Goal: Answer question/provide support

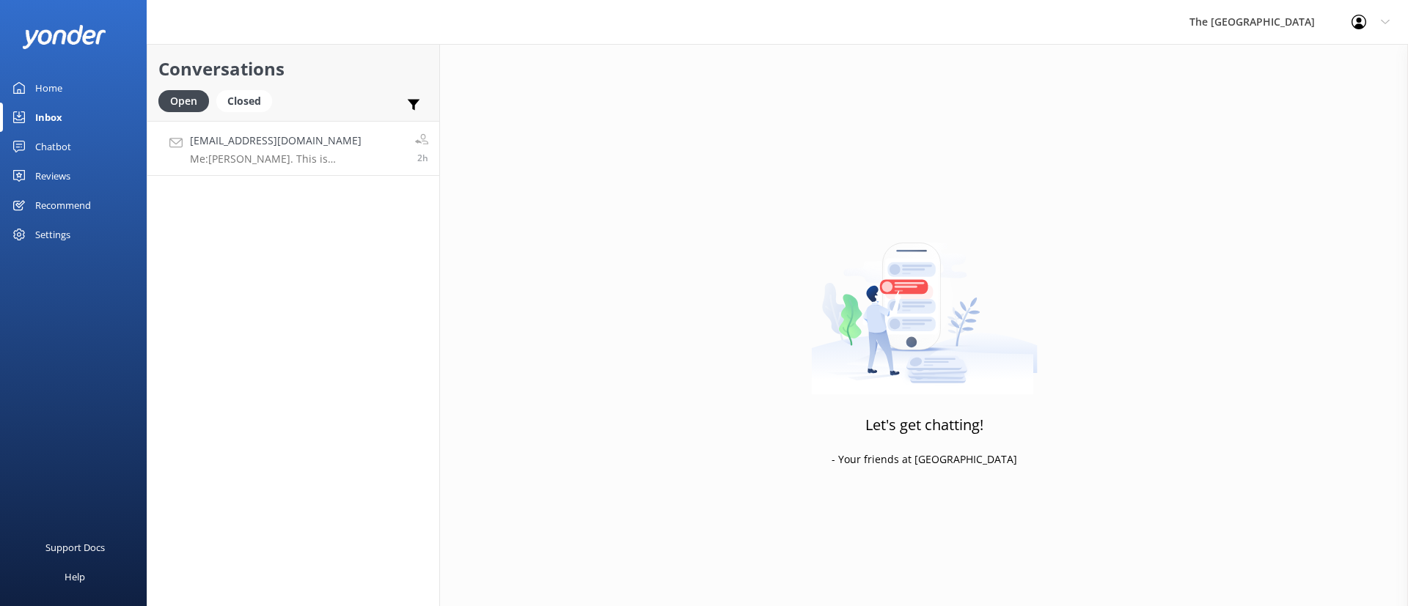
click at [217, 146] on h4 "[EMAIL_ADDRESS][DOMAIN_NAME]" at bounding box center [297, 141] width 214 height 16
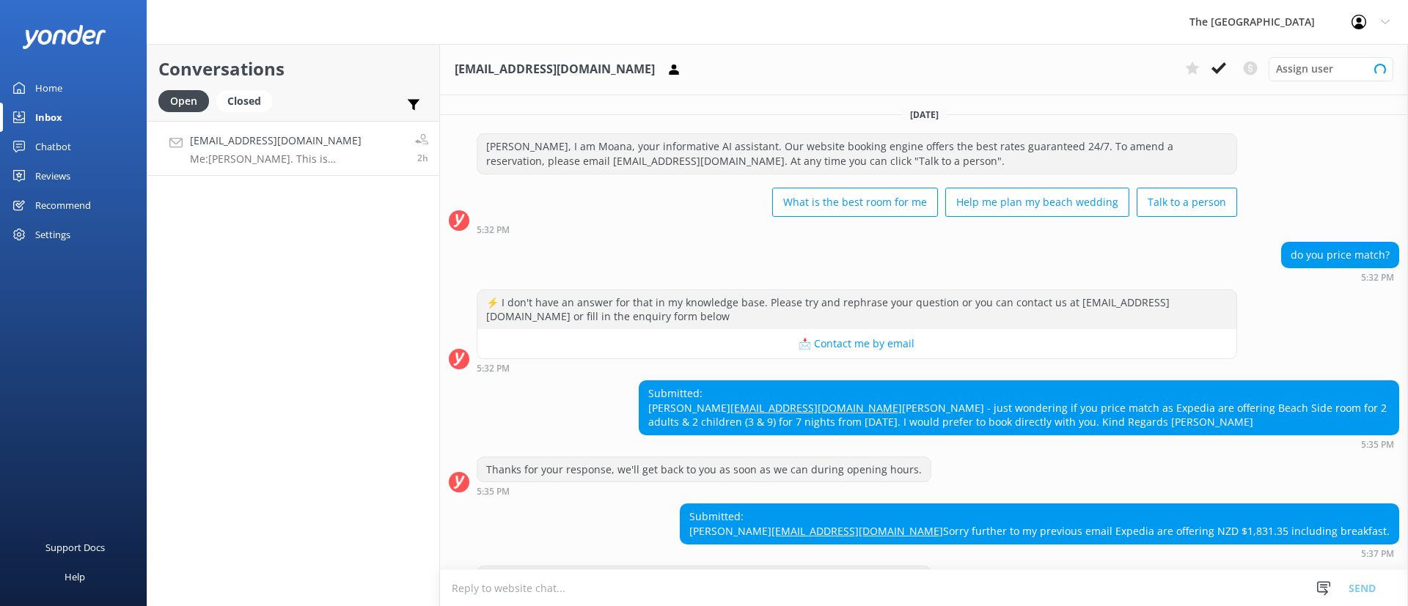
scroll to position [228, 0]
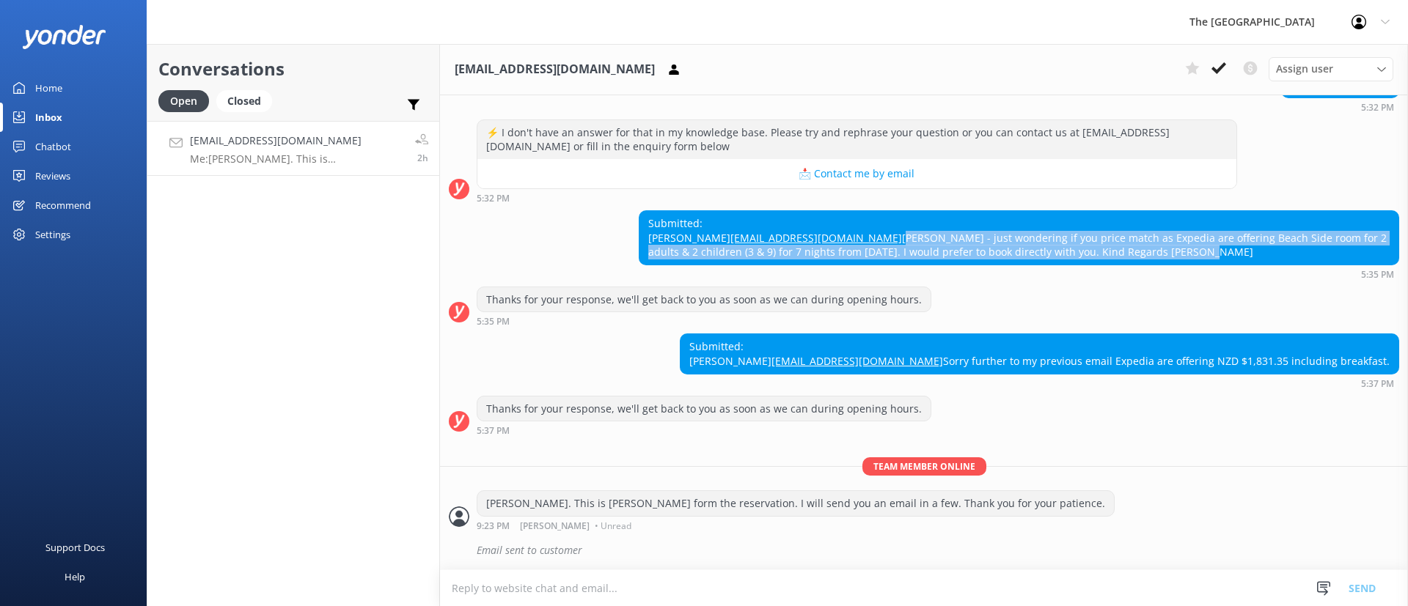
drag, startPoint x: 840, startPoint y: 228, endPoint x: 632, endPoint y: 210, distance: 209.0
click at [632, 210] on div "Submitted: [PERSON_NAME] [EMAIL_ADDRESS][DOMAIN_NAME] [PERSON_NAME] - just wond…" at bounding box center [924, 244] width 968 height 69
copy div "[PERSON_NAME] - just wondering if you price match as Expedia are offering Beach…"
drag, startPoint x: 1374, startPoint y: 364, endPoint x: 930, endPoint y: 362, distance: 443.7
click at [929, 363] on div "Submitted: [PERSON_NAME] [EMAIL_ADDRESS][DOMAIN_NAME] Sorry further to my previ…" at bounding box center [924, 361] width 968 height 54
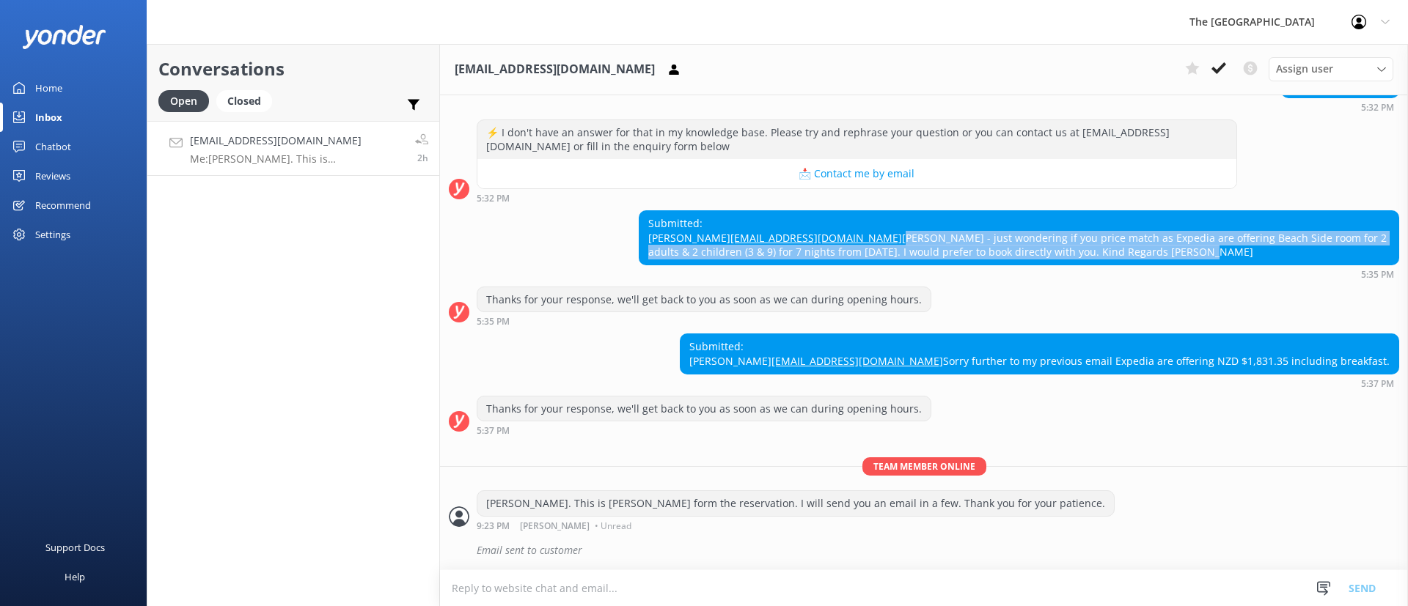
copy div "Sorry further to my previous email Expedia are offering NZD $1,831.35 including…"
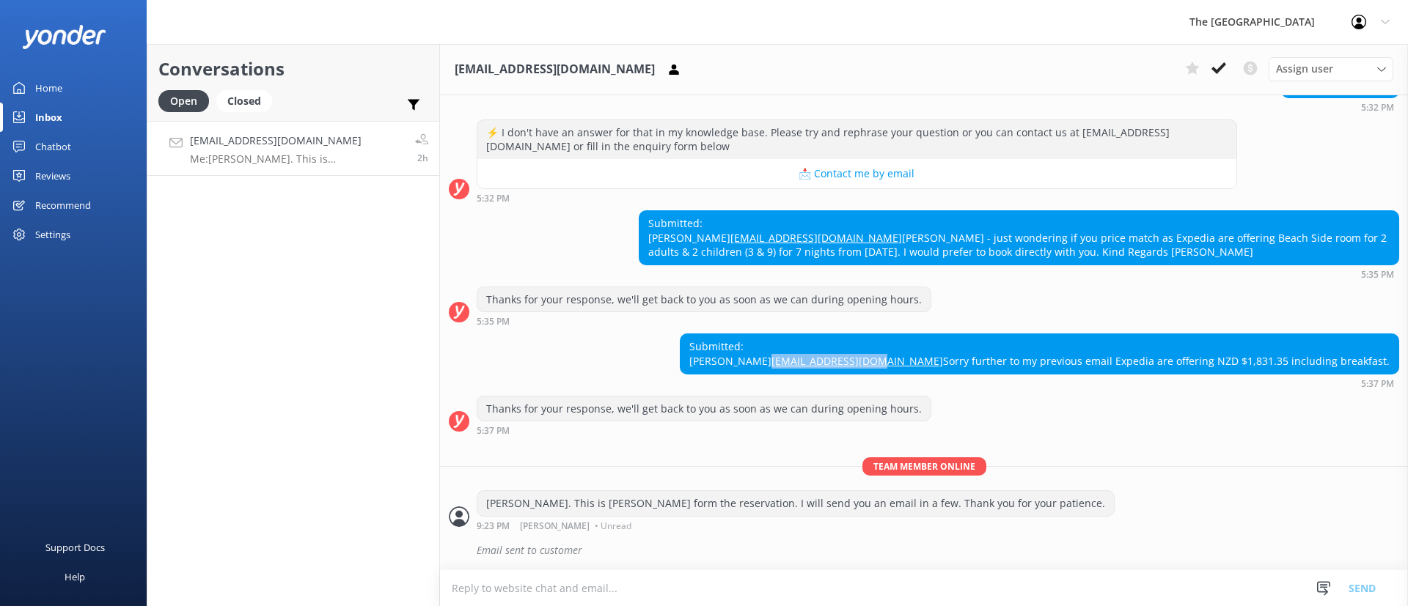
copy link "[EMAIL_ADDRESS][DOMAIN_NAME]"
drag, startPoint x: 1054, startPoint y: 344, endPoint x: 595, endPoint y: 324, distance: 458.8
click at [929, 350] on div "Submitted: [PERSON_NAME] [EMAIL_ADDRESS][DOMAIN_NAME] Sorry further to my previ…" at bounding box center [924, 361] width 968 height 54
drag, startPoint x: 1013, startPoint y: 328, endPoint x: 931, endPoint y: 334, distance: 82.4
click at [931, 334] on div "Submitted: [PERSON_NAME] [EMAIL_ADDRESS][DOMAIN_NAME] Sorry further to my previ…" at bounding box center [1040, 353] width 718 height 39
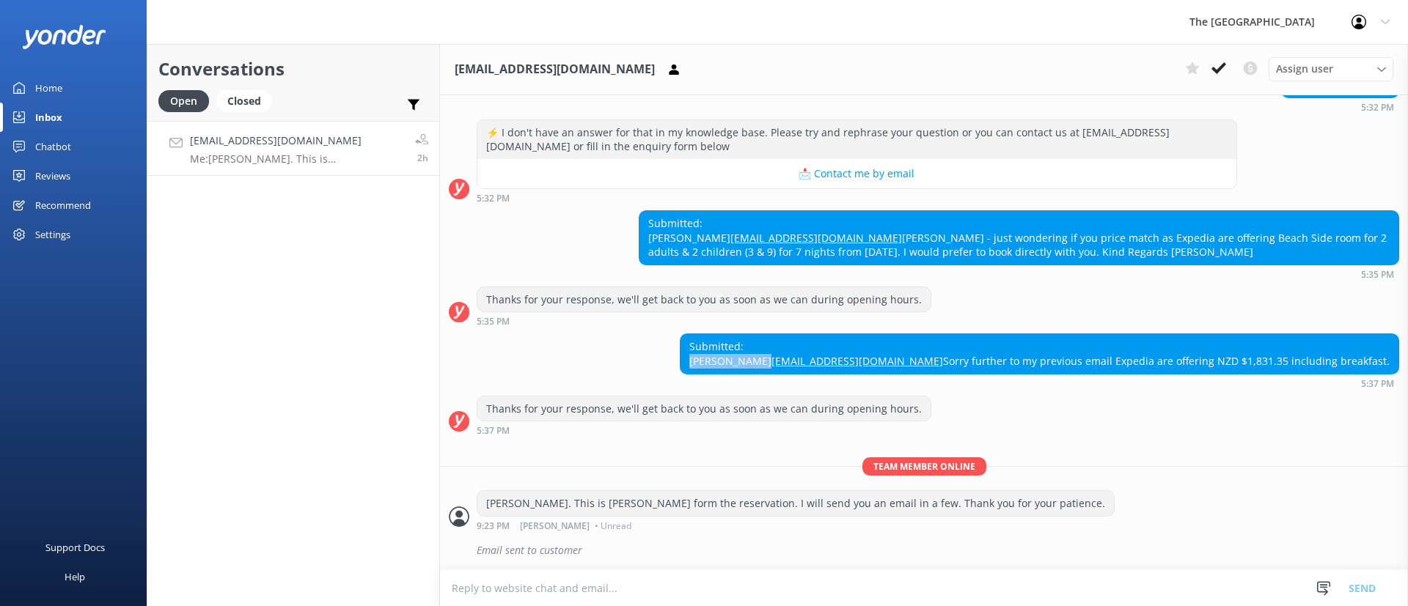
copy div "[PERSON_NAME]"
drag, startPoint x: 1291, startPoint y: 210, endPoint x: 1346, endPoint y: 210, distance: 55.7
click at [1346, 211] on div "Submitted: [PERSON_NAME] [EMAIL_ADDRESS][DOMAIN_NAME] [PERSON_NAME] - just wond…" at bounding box center [1018, 238] width 759 height 54
copy div "[DATE]"
drag, startPoint x: 1015, startPoint y: 329, endPoint x: 922, endPoint y: 340, distance: 93.8
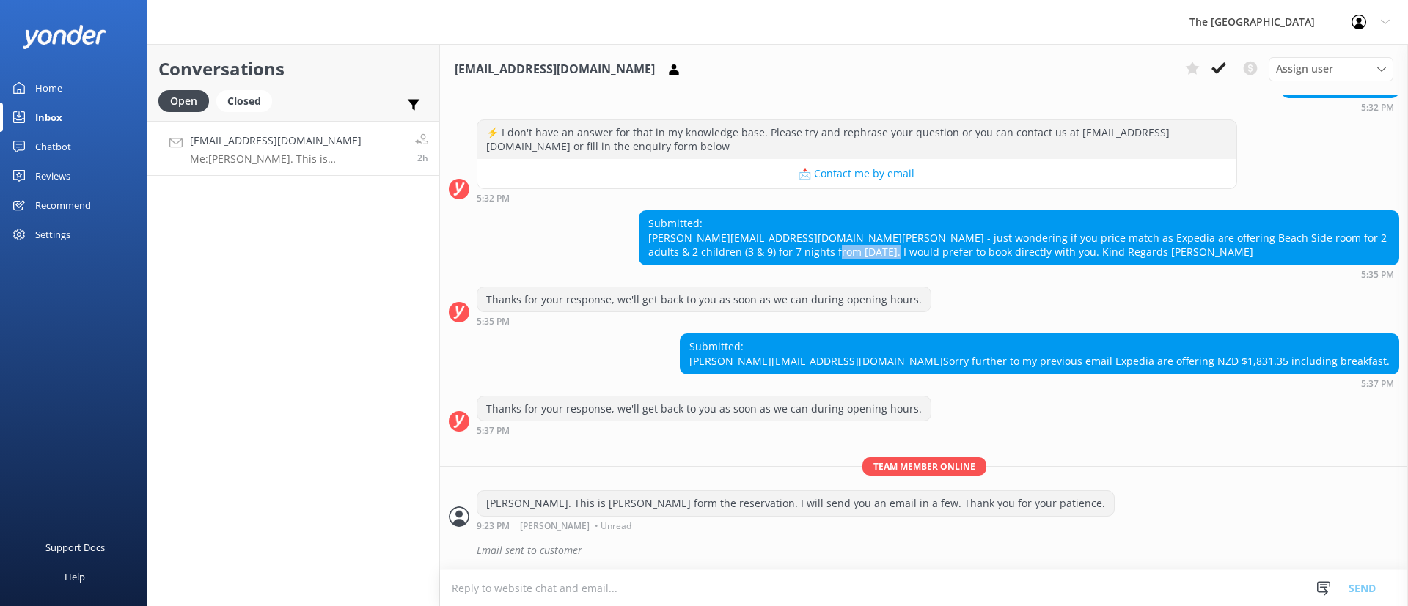
click at [922, 340] on div "Submitted: [PERSON_NAME] [EMAIL_ADDRESS][DOMAIN_NAME] Sorry further to my previ…" at bounding box center [924, 361] width 968 height 54
copy div
click at [1024, 334] on div "Submitted: [PERSON_NAME] [EMAIL_ADDRESS][DOMAIN_NAME] Sorry further to my previ…" at bounding box center [1040, 353] width 718 height 39
drag, startPoint x: 1024, startPoint y: 329, endPoint x: 936, endPoint y: 334, distance: 87.4
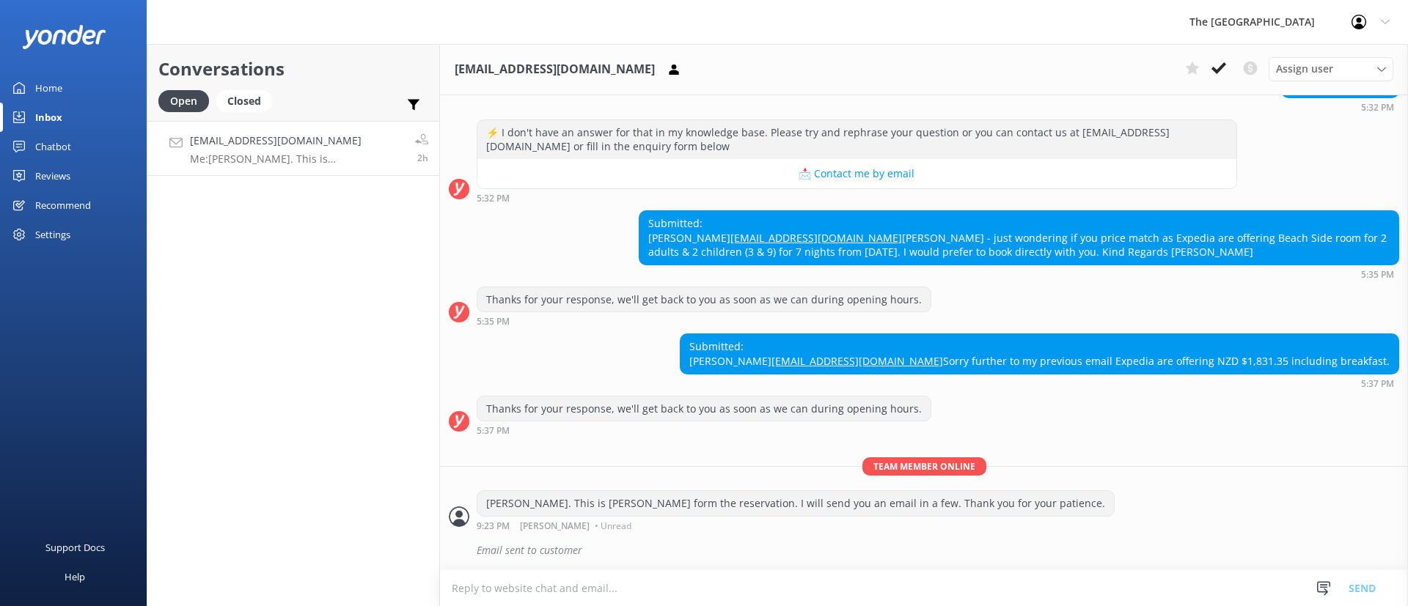
click at [936, 334] on div "Submitted: [PERSON_NAME] [EMAIL_ADDRESS][DOMAIN_NAME] Sorry further to my previ…" at bounding box center [1040, 353] width 718 height 39
click at [1214, 61] on icon at bounding box center [1218, 68] width 15 height 15
